Goal: Task Accomplishment & Management: Manage account settings

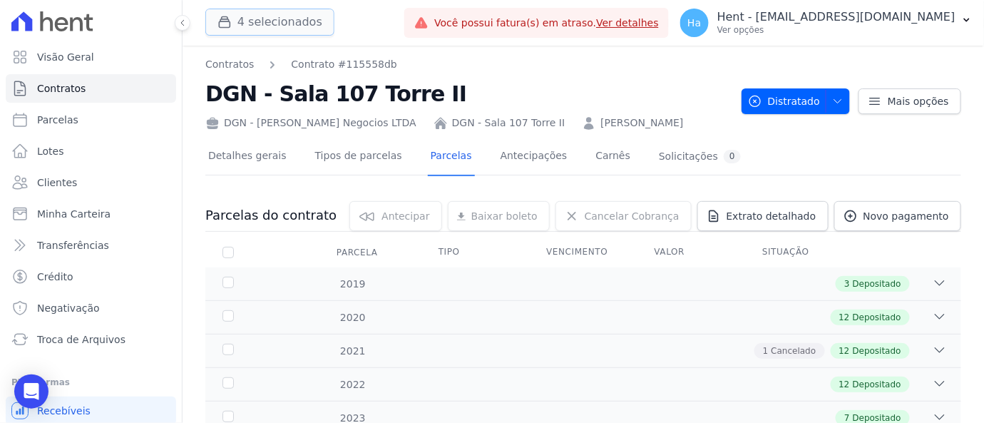
click at [277, 19] on button "4 selecionados" at bounding box center [269, 22] width 129 height 27
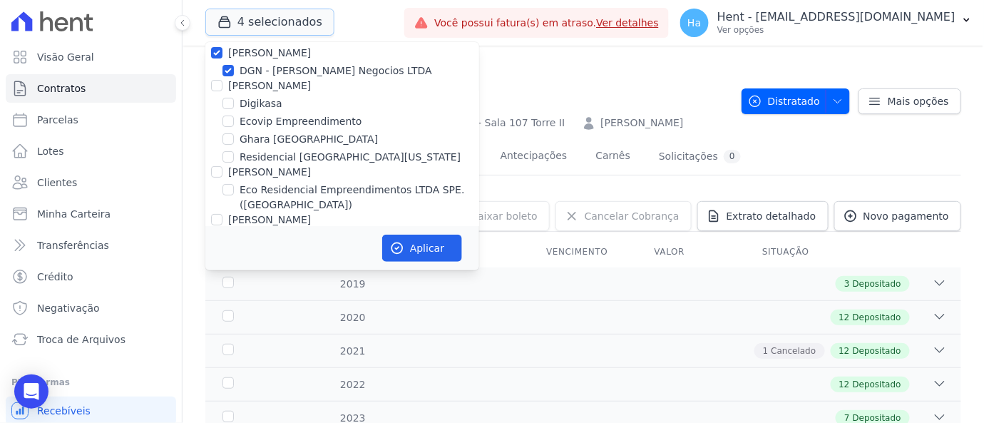
scroll to position [4674, 0]
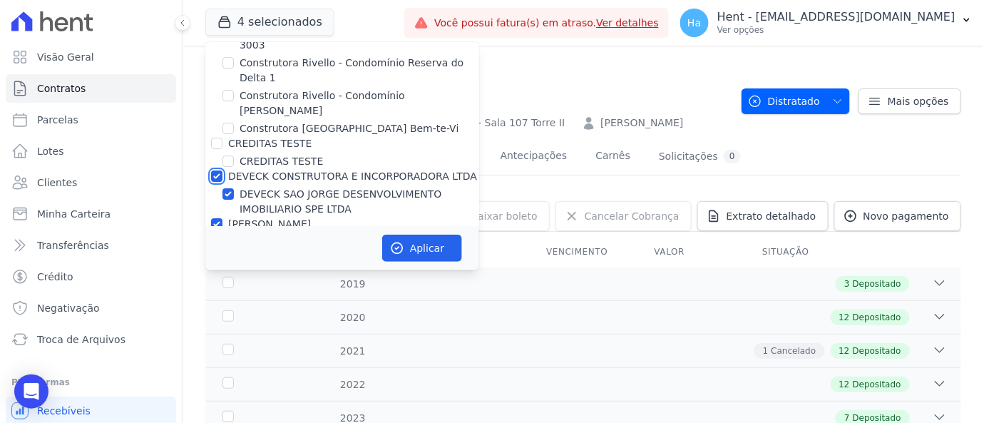
click at [215, 170] on input "DEVECK CONSTRUTORA E INCORPORADORA LTDA" at bounding box center [216, 175] width 11 height 11
checkbox input "false"
click at [210, 217] on div "[PERSON_NAME]" at bounding box center [342, 224] width 274 height 15
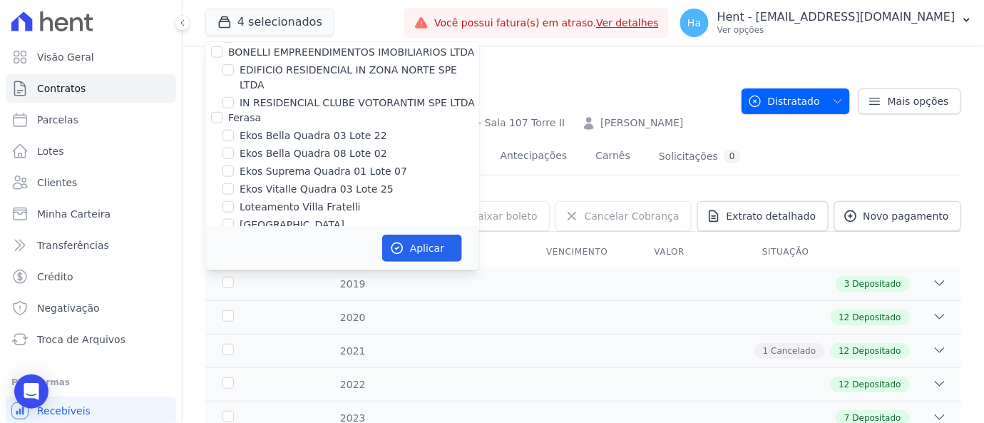
scroll to position [4753, 0]
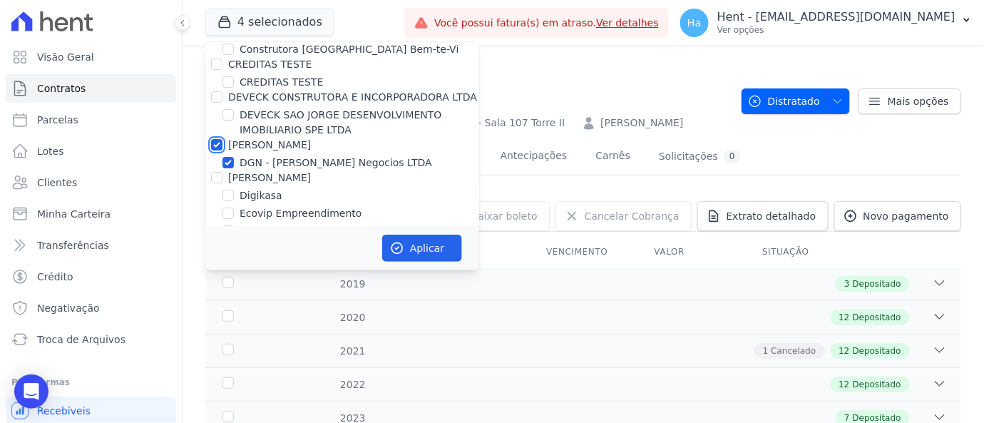
click at [212, 139] on input "[PERSON_NAME]" at bounding box center [216, 144] width 11 height 11
checkbox input "false"
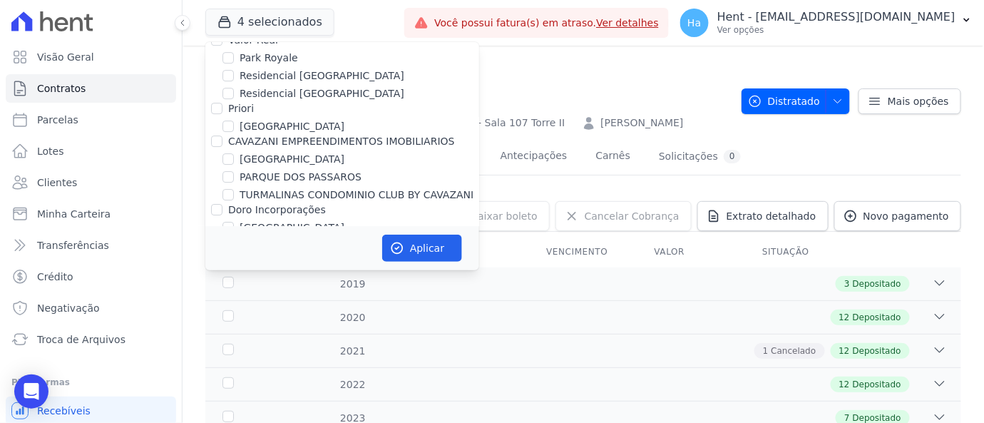
scroll to position [9527, 0]
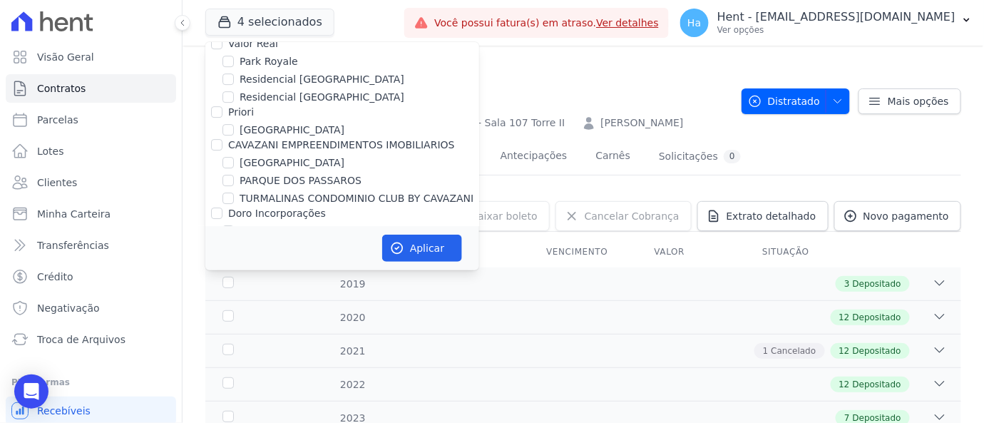
click at [217, 331] on div "Reserva Boa Fé - 3ª Fase" at bounding box center [342, 338] width 274 height 15
click at [215, 347] on input "JDG" at bounding box center [216, 352] width 11 height 11
checkbox input "false"
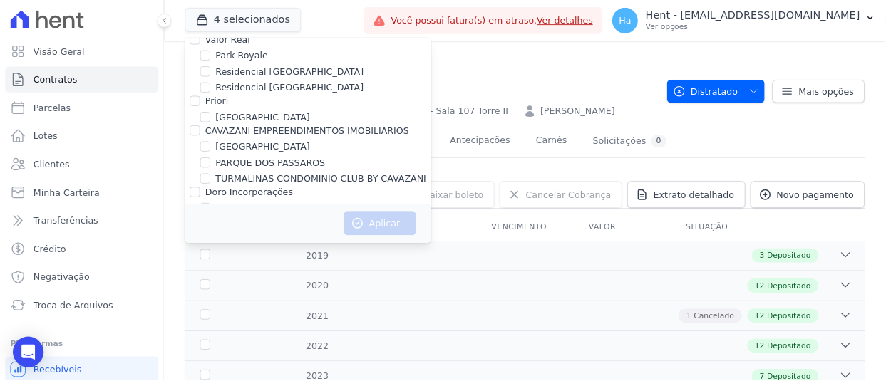
scroll to position [6638, 0]
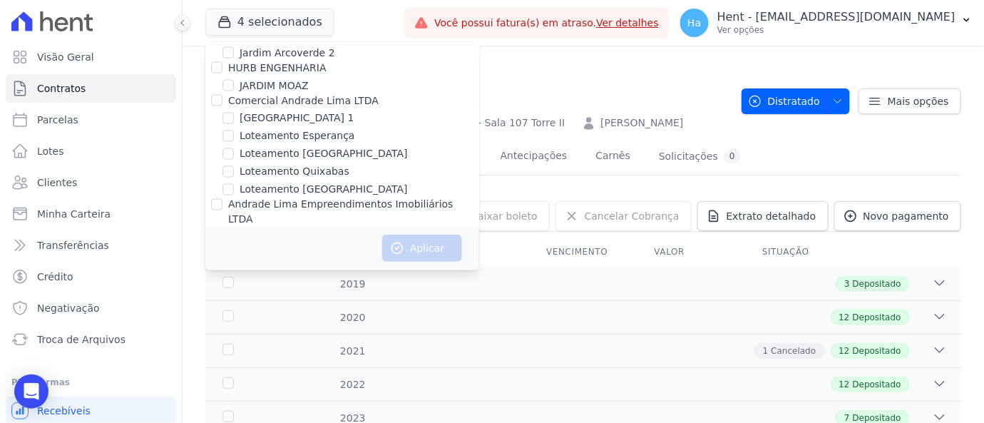
click at [227, 282] on input "JARDINS DE EVORA" at bounding box center [227, 287] width 11 height 11
checkbox input "true"
click at [409, 255] on button "Aplicar" at bounding box center [422, 248] width 80 height 27
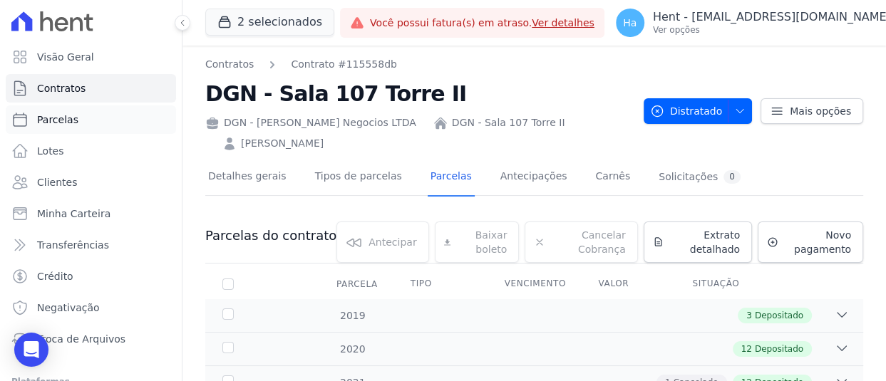
click at [58, 121] on span "Parcelas" at bounding box center [57, 120] width 41 height 14
select select
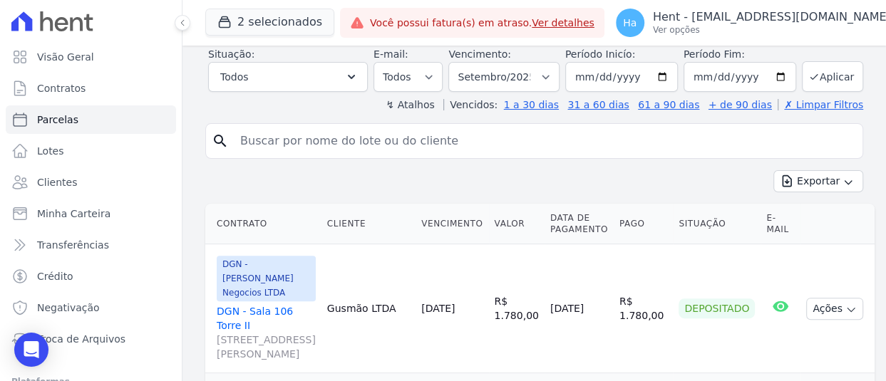
scroll to position [214, 0]
click at [264, 21] on button "2 selecionados" at bounding box center [269, 22] width 129 height 27
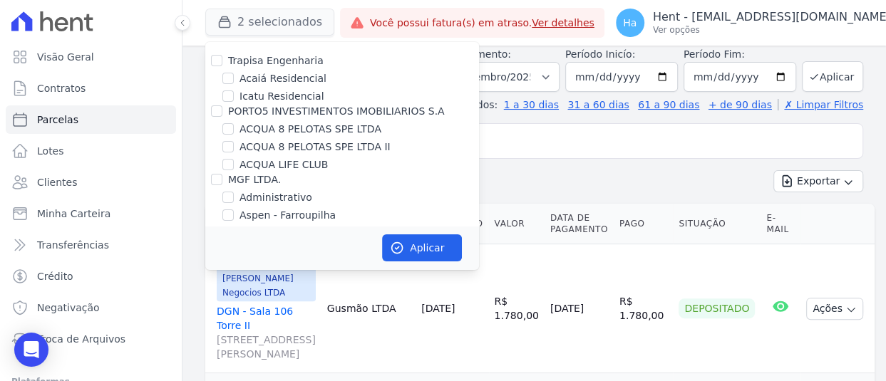
scroll to position [4692, 0]
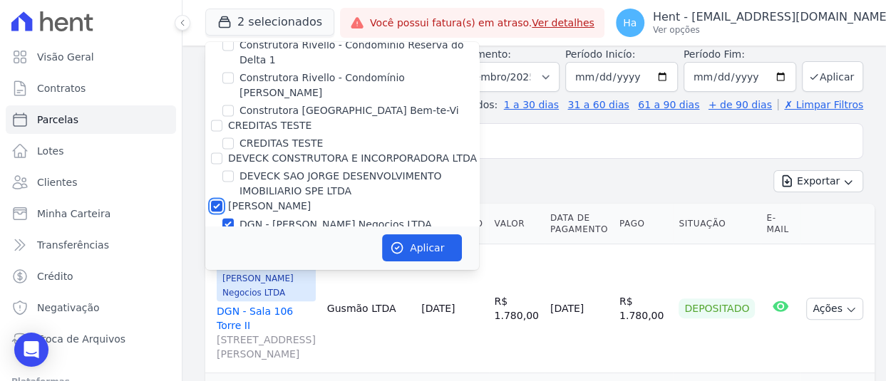
click at [214, 200] on input "[PERSON_NAME]" at bounding box center [216, 205] width 11 height 11
checkbox input "false"
click at [438, 246] on button "Aplicar" at bounding box center [422, 248] width 80 height 27
select select
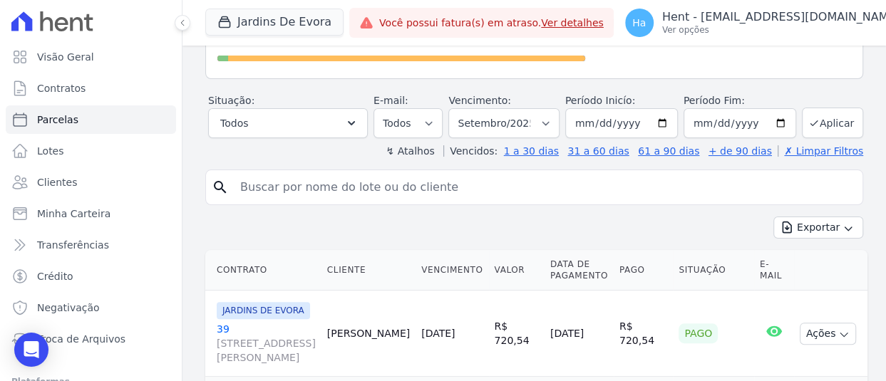
scroll to position [143, 0]
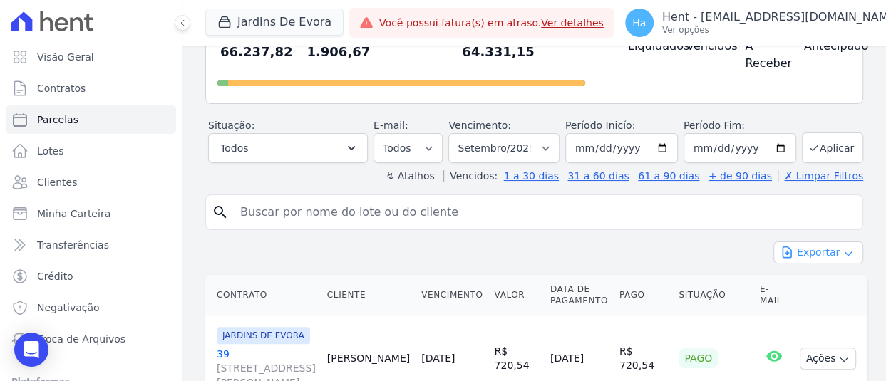
click at [809, 264] on button "Exportar" at bounding box center [819, 253] width 90 height 22
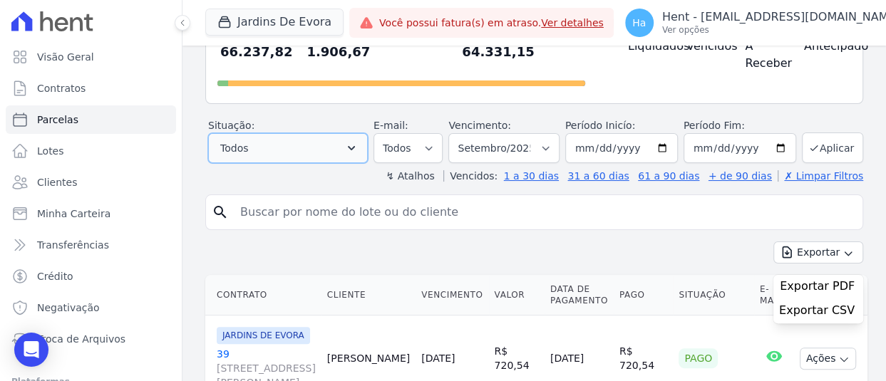
click at [351, 155] on icon "button" at bounding box center [351, 148] width 14 height 14
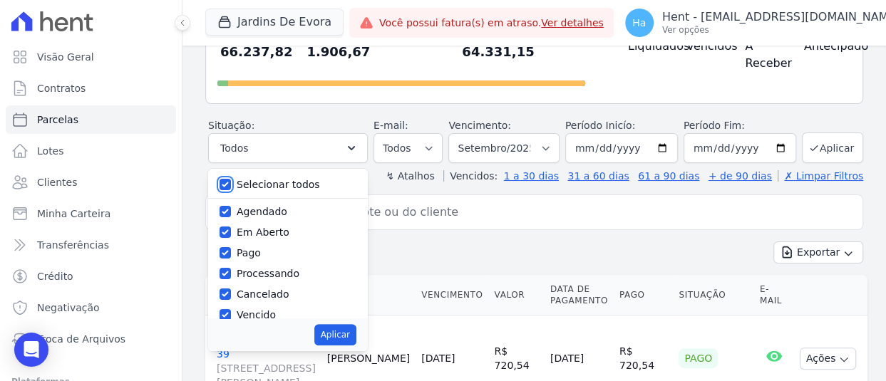
click at [225, 190] on input "Selecionar todos" at bounding box center [225, 184] width 11 height 11
checkbox input "false"
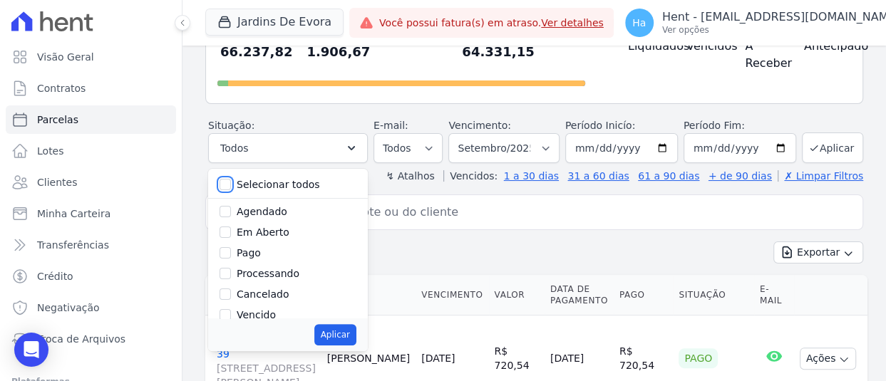
checkbox input "false"
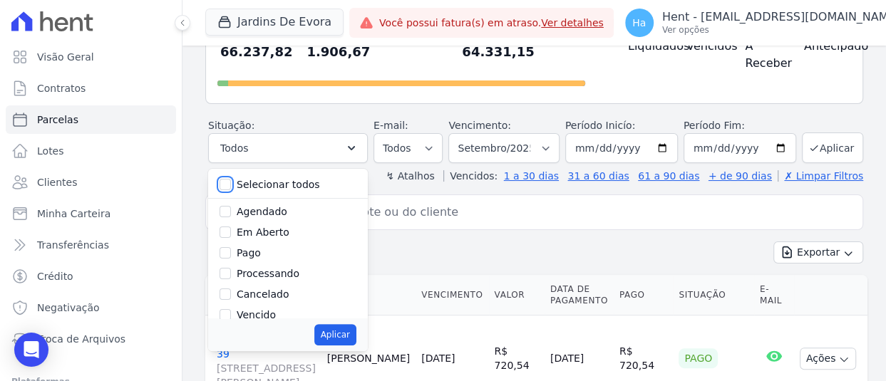
checkbox input "false"
click at [224, 215] on div "Agendado" at bounding box center [288, 212] width 137 height 21
click at [226, 217] on input "Agendado" at bounding box center [225, 211] width 11 height 11
checkbox input "true"
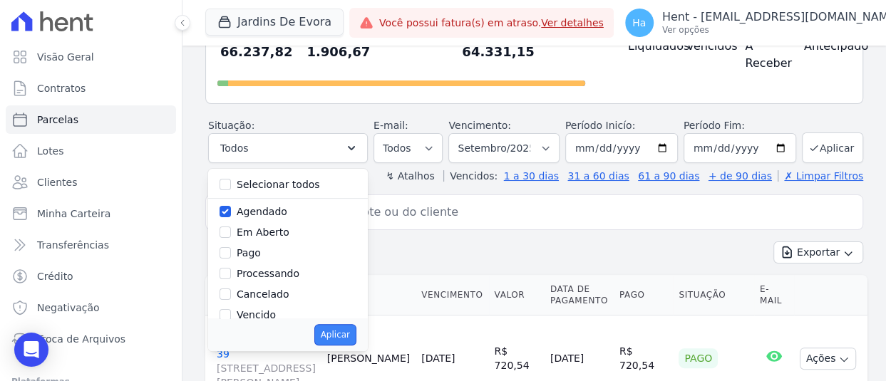
click at [329, 346] on button "Aplicar" at bounding box center [335, 334] width 42 height 21
select select "scheduled"
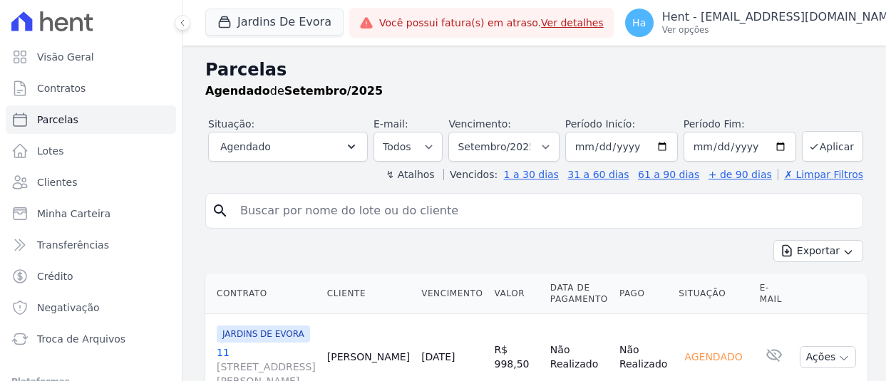
select select
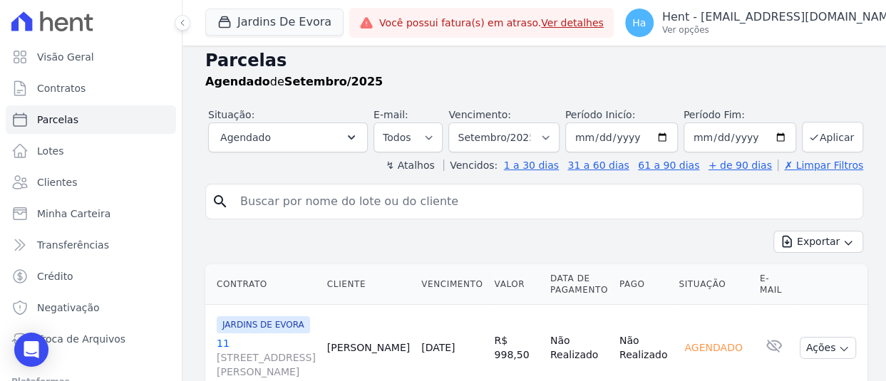
scroll to position [152, 0]
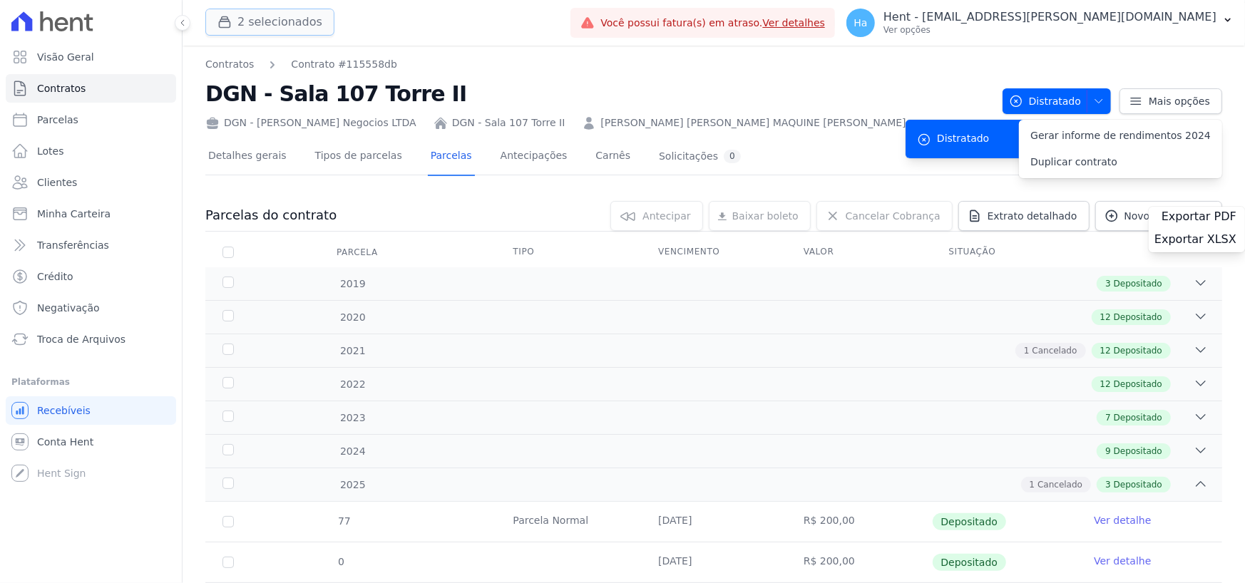
click at [263, 28] on button "2 selecionados" at bounding box center [269, 22] width 129 height 27
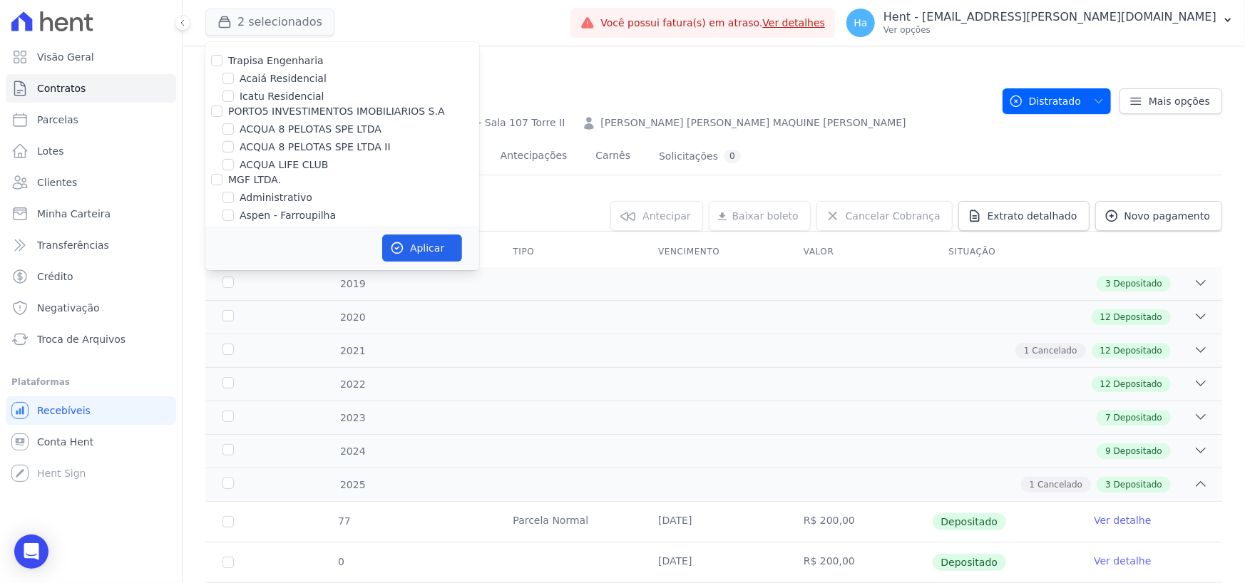
scroll to position [1718, 0]
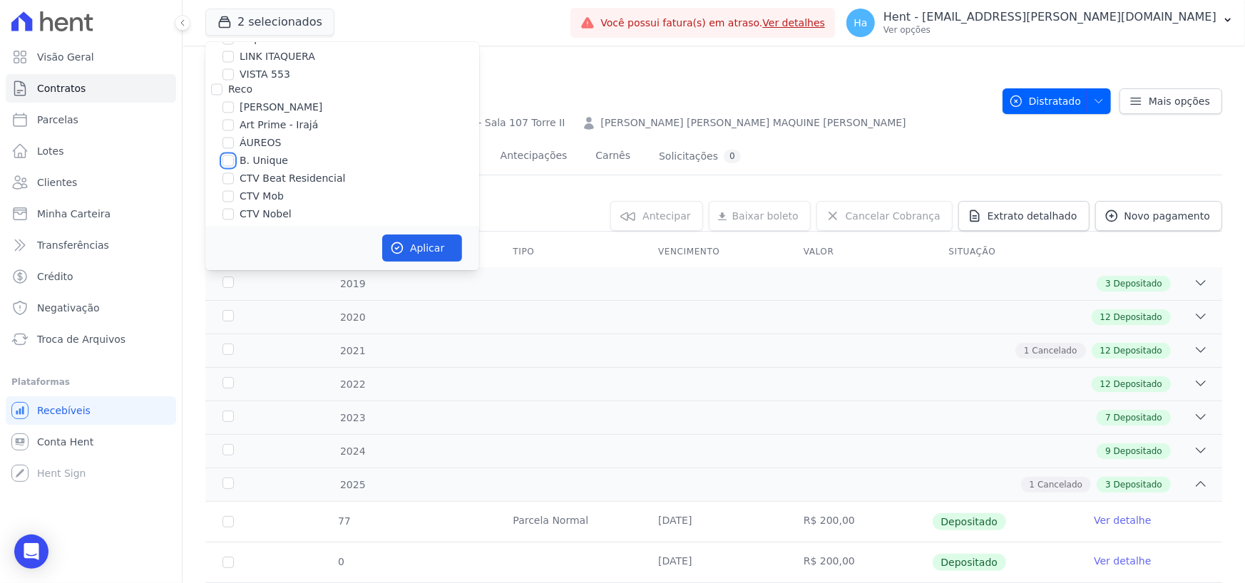
click at [230, 155] on input "B. Unique" at bounding box center [227, 160] width 11 height 11
checkbox input "true"
click at [442, 254] on button "Aplicar" at bounding box center [422, 248] width 80 height 27
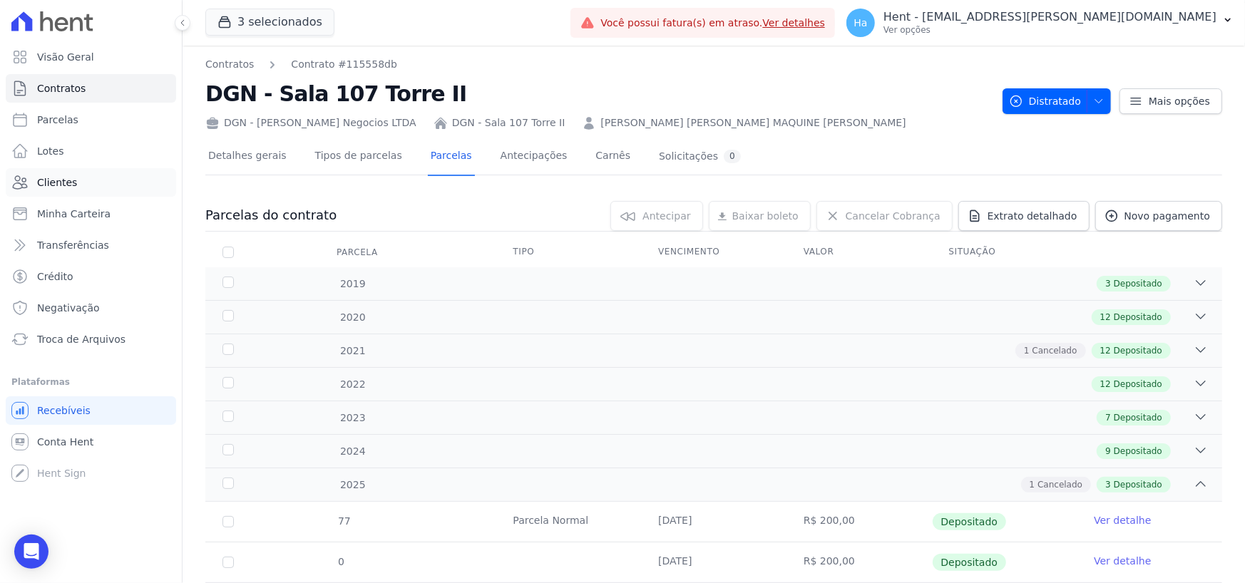
click at [79, 183] on link "Clientes" at bounding box center [91, 182] width 170 height 29
click at [85, 220] on link "Minha Carteira" at bounding box center [91, 214] width 170 height 29
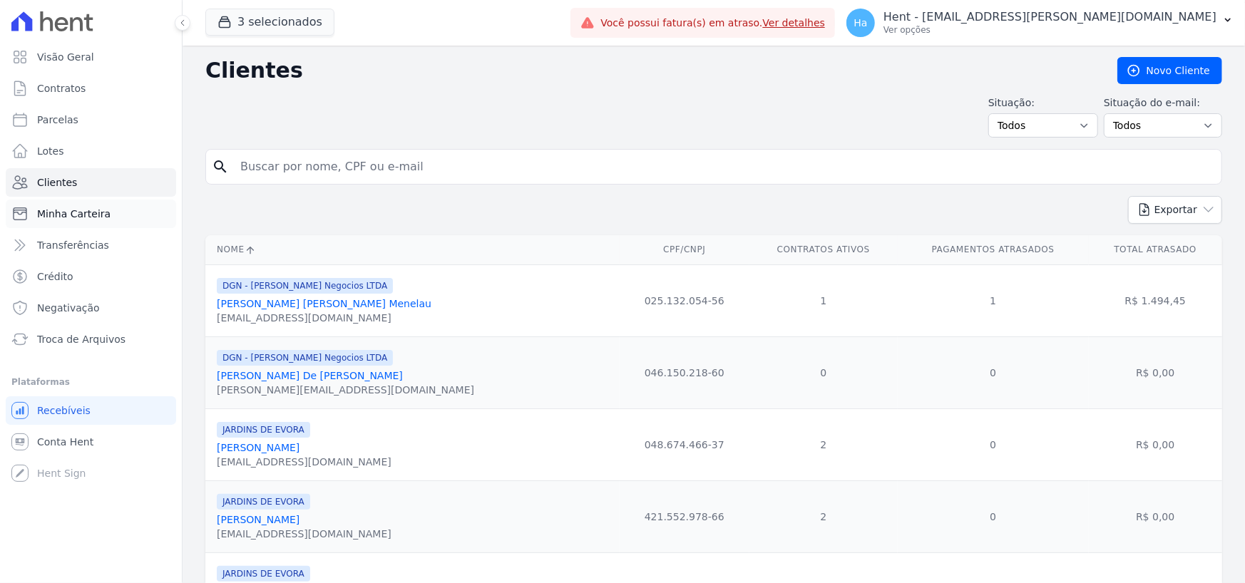
click at [81, 213] on span "Minha Carteira" at bounding box center [73, 214] width 73 height 14
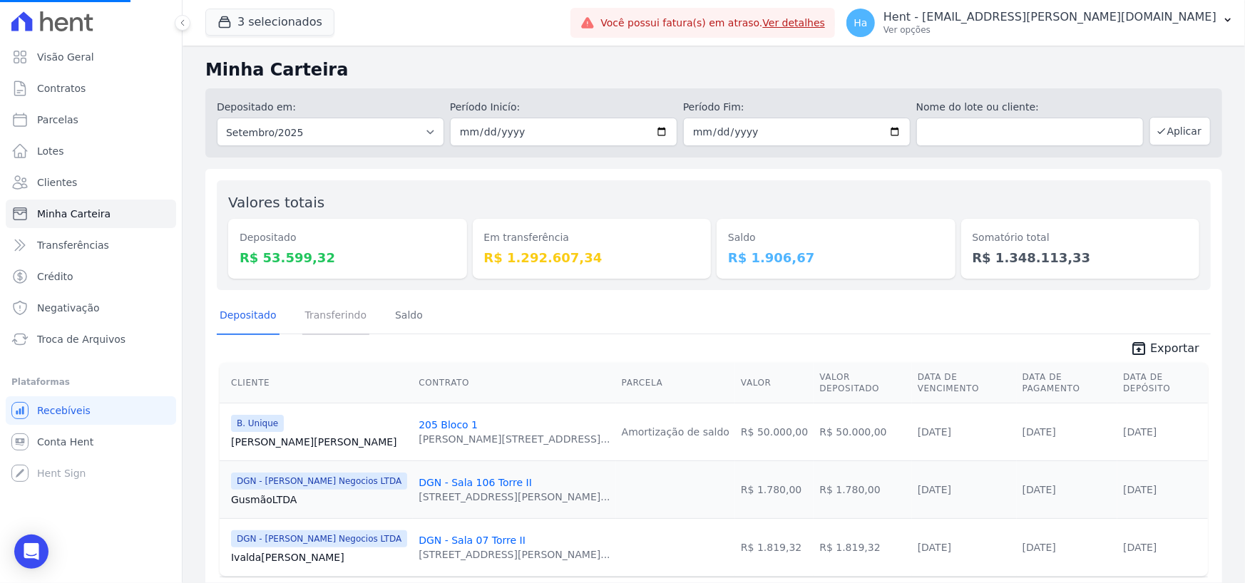
click at [310, 316] on link "Transferindo" at bounding box center [336, 316] width 68 height 37
